Goal: Task Accomplishment & Management: Use online tool/utility

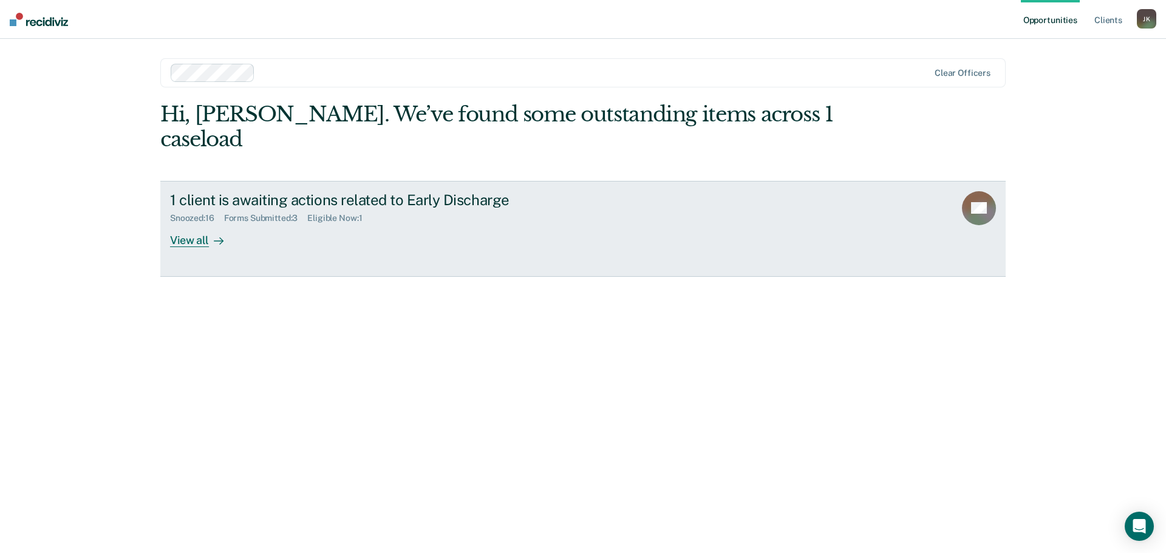
click at [203, 224] on div "View all" at bounding box center [204, 236] width 68 height 24
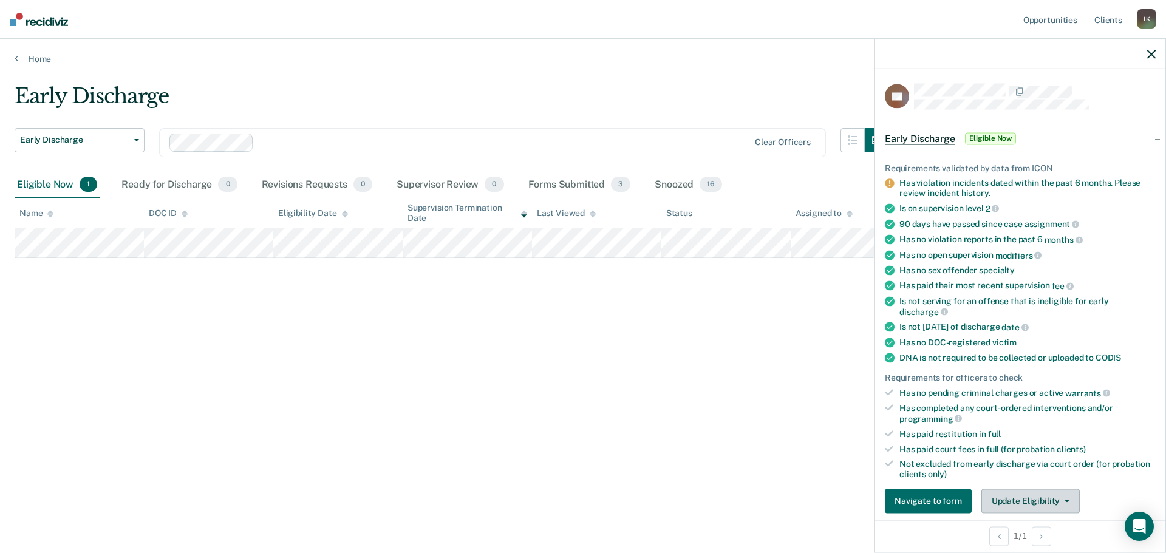
click at [1025, 499] on button "Update Eligibility" at bounding box center [1031, 501] width 98 height 24
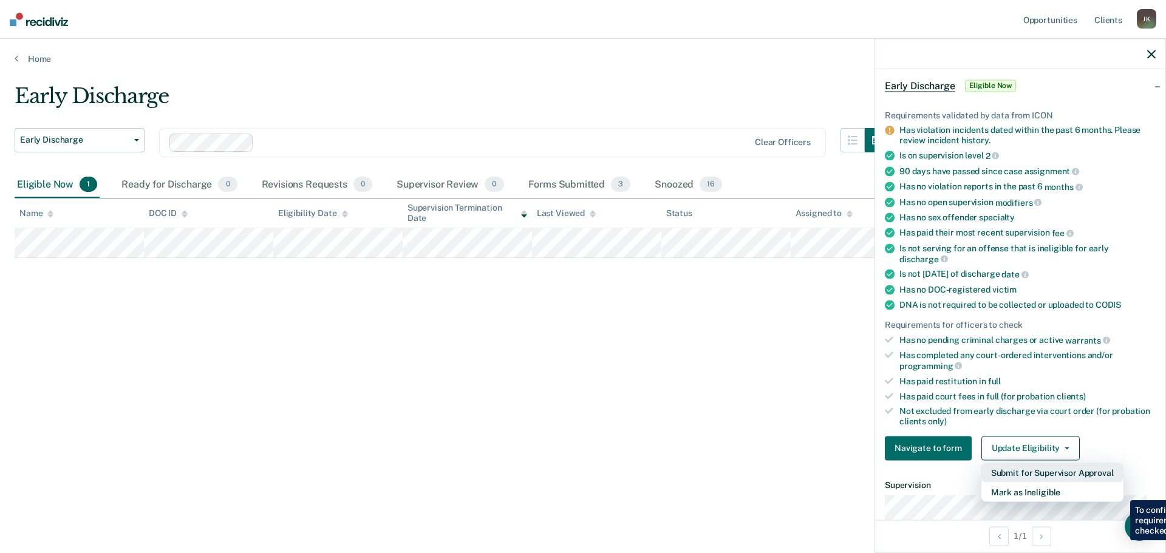
scroll to position [75, 0]
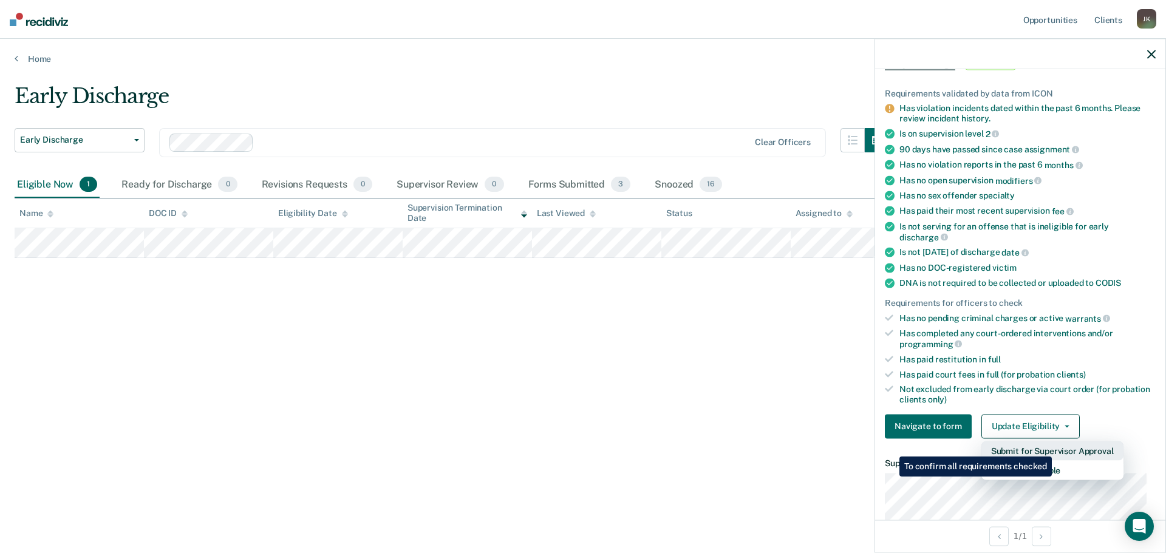
click at [1054, 448] on button "Submit for Supervisor Approval" at bounding box center [1053, 450] width 142 height 19
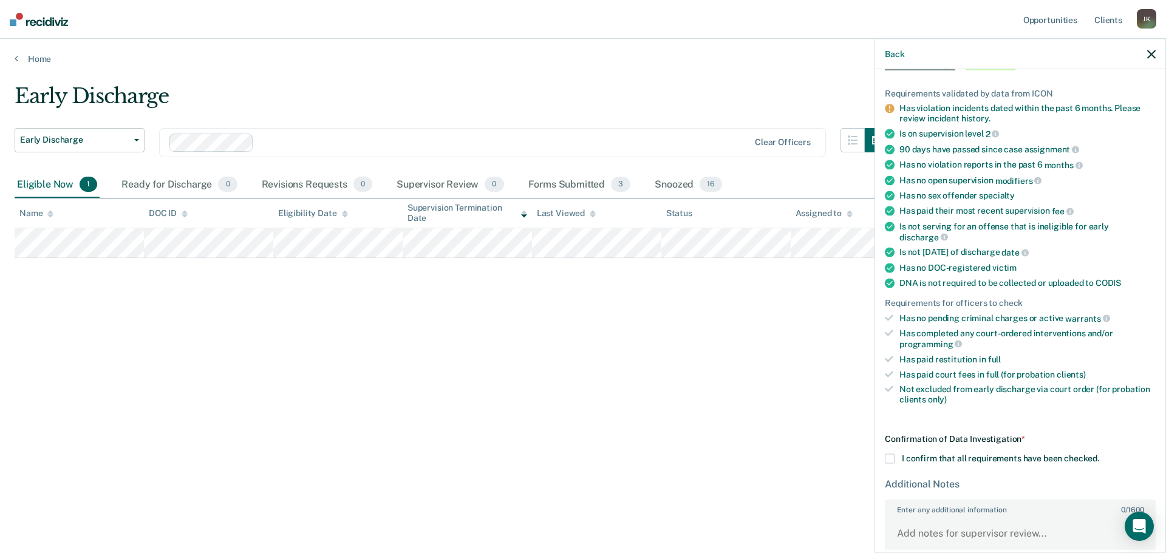
click at [892, 457] on span at bounding box center [890, 459] width 10 height 10
click at [1100, 454] on input "I confirm that all requirements have been checked." at bounding box center [1100, 454] width 0 height 0
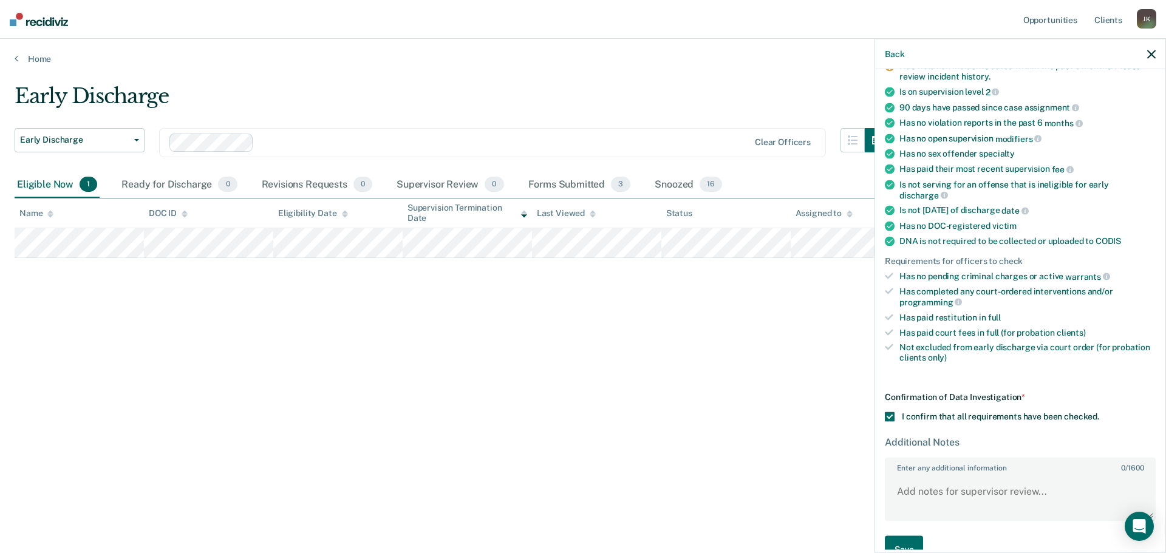
scroll to position [143, 0]
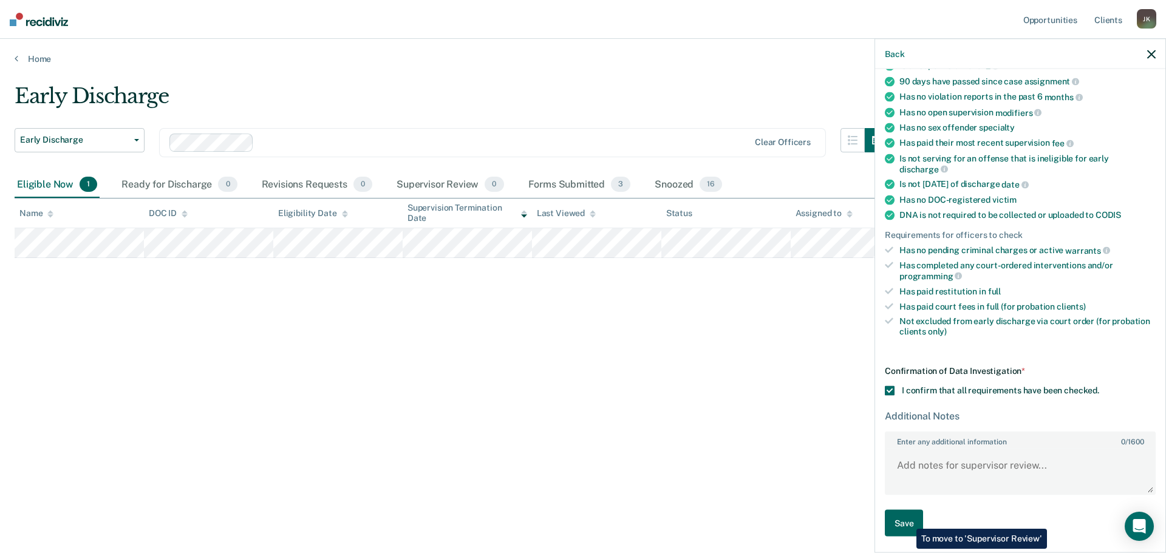
click at [908, 521] on button "Save" at bounding box center [904, 523] width 38 height 27
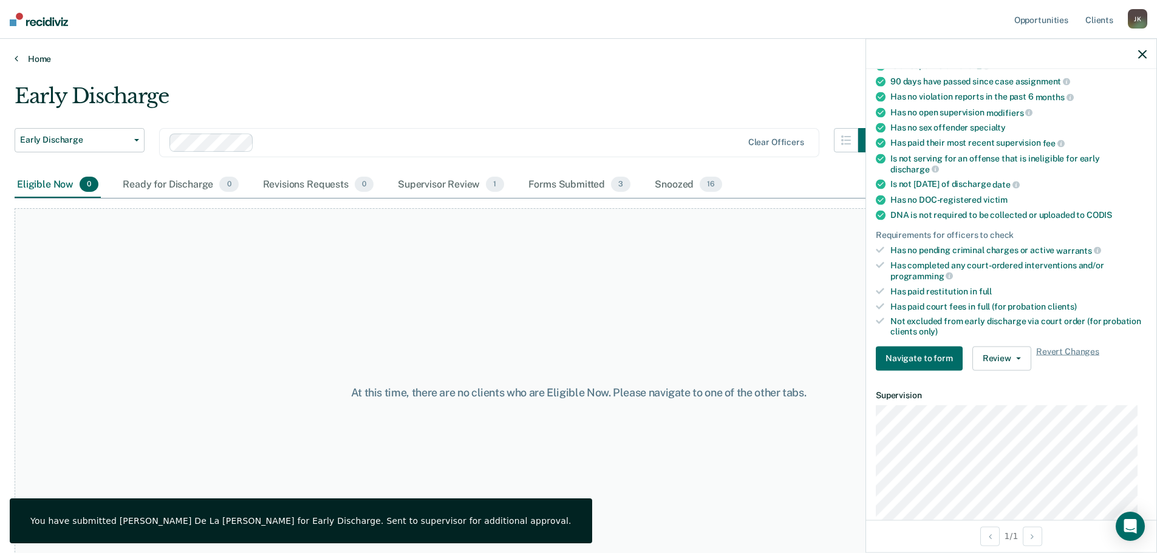
click at [465, 61] on link "Home" at bounding box center [579, 58] width 1128 height 11
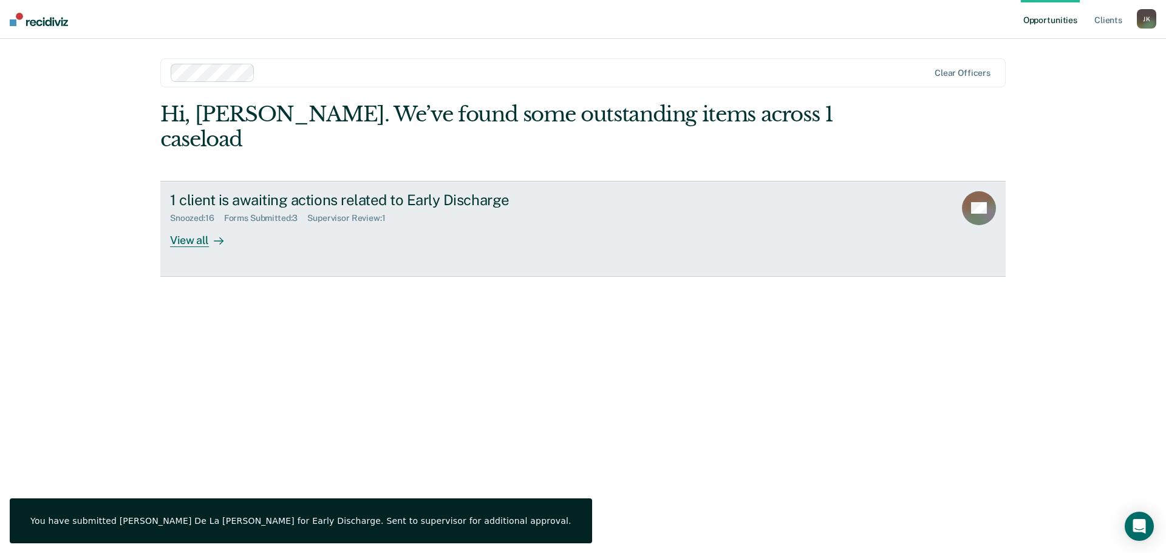
click at [186, 224] on div "View all" at bounding box center [204, 236] width 68 height 24
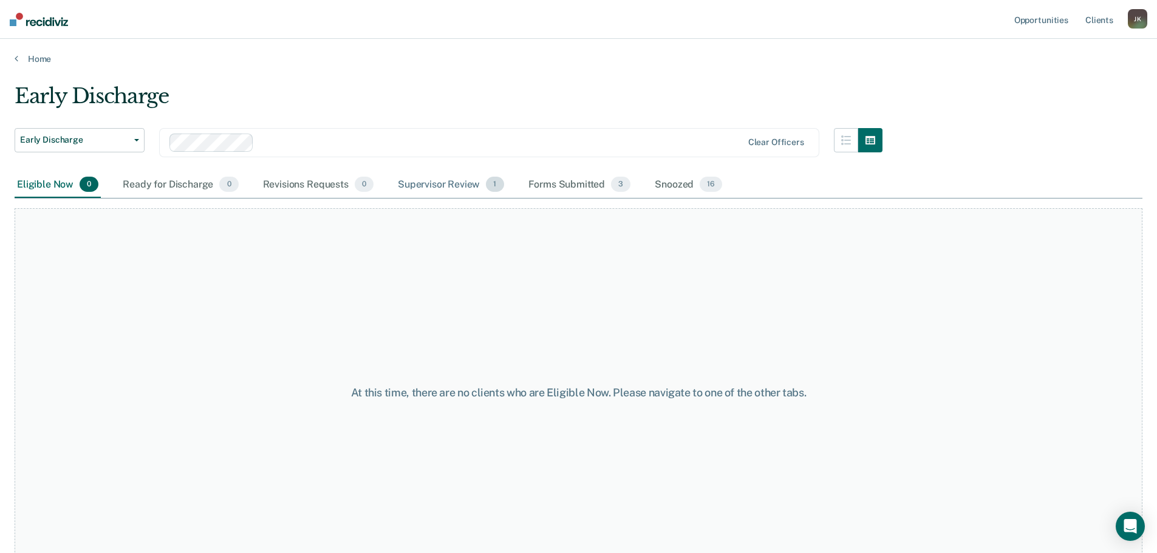
click at [439, 182] on div "Supervisor Review 1" at bounding box center [451, 185] width 111 height 27
